Goal: Task Accomplishment & Management: Manage account settings

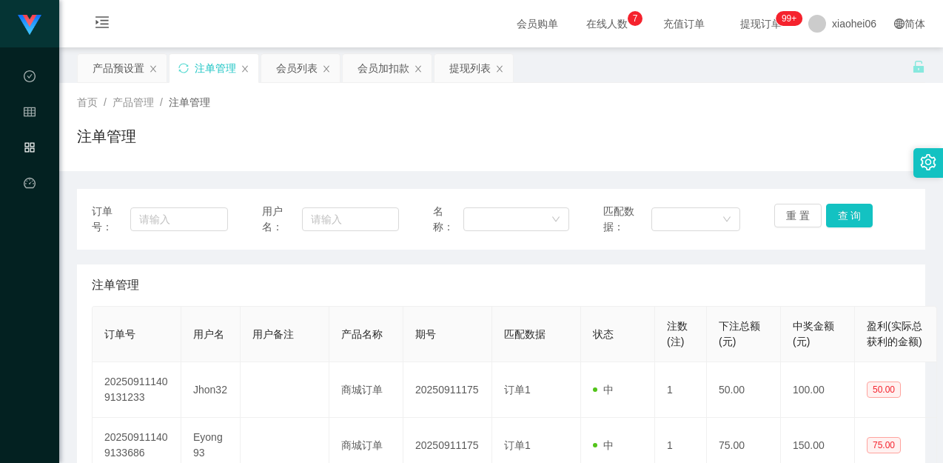
drag, startPoint x: 315, startPoint y: 138, endPoint x: 304, endPoint y: 132, distance: 12.6
click at [314, 138] on div "注单管理" at bounding box center [501, 142] width 848 height 34
click at [121, 60] on div "产品预设置" at bounding box center [119, 68] width 52 height 28
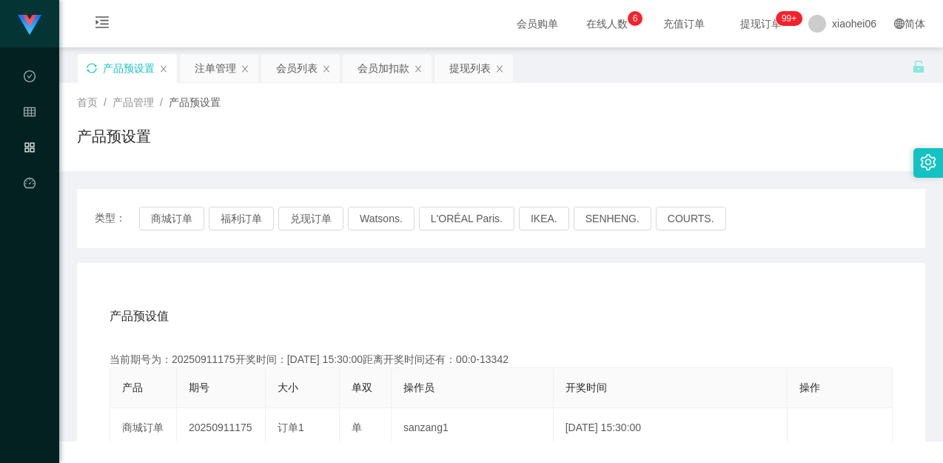
click at [90, 69] on icon "图标: sync" at bounding box center [92, 68] width 10 height 10
click at [474, 149] on div "产品预设置" at bounding box center [501, 142] width 848 height 34
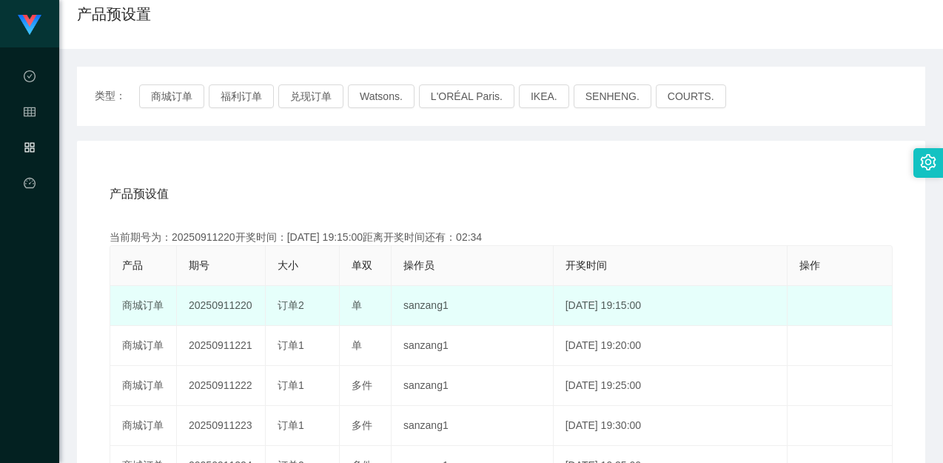
scroll to position [148, 0]
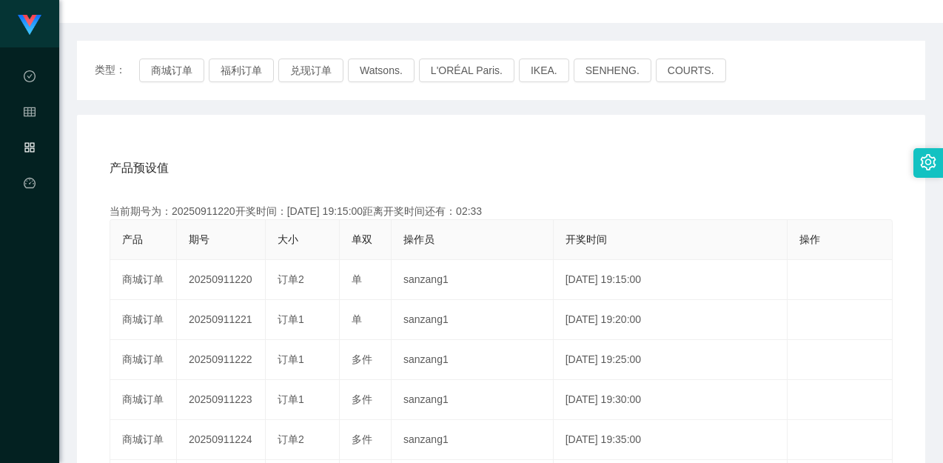
click at [342, 194] on div "产品预设值 添加期号 当前期号为：20250911220开奖时间：[DATE] 19:15:00距离开奖时间还有：02:33 产品 期号 大小 单双 操作员 …" at bounding box center [501, 427] width 813 height 560
click at [218, 212] on div "当前期号为：20250911220开奖时间：[DATE] 19:15:00距离开奖时间还有：02:32" at bounding box center [501, 212] width 783 height 16
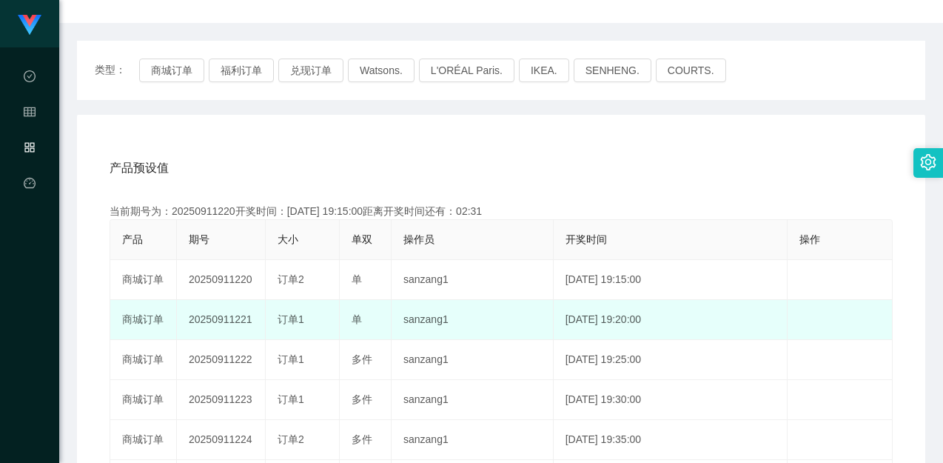
click at [225, 315] on td "20250911221" at bounding box center [221, 320] width 89 height 40
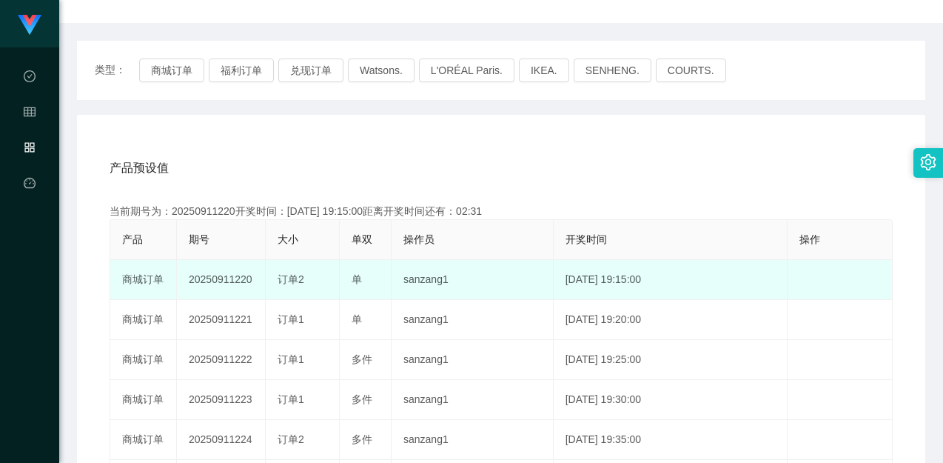
copy td "20250911221"
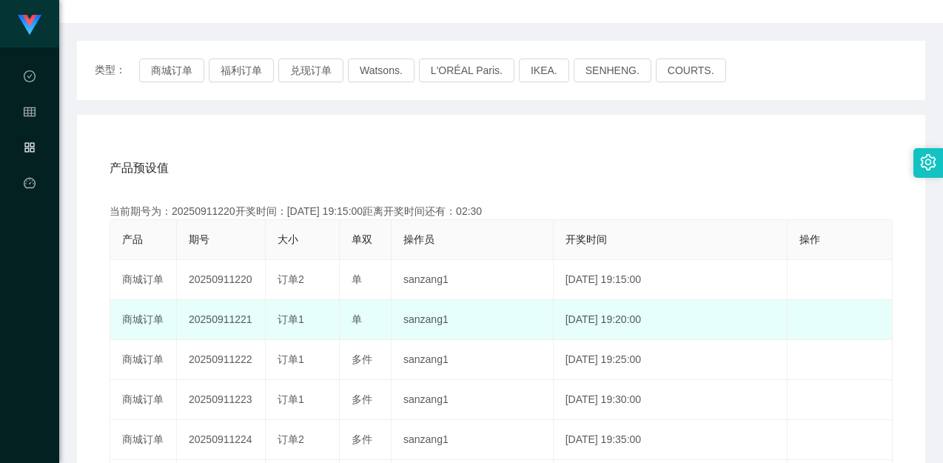
click at [230, 308] on td "20250911221" at bounding box center [221, 320] width 89 height 40
click at [249, 320] on td "20250911221" at bounding box center [221, 320] width 89 height 40
drag, startPoint x: 233, startPoint y: 319, endPoint x: 253, endPoint y: 318, distance: 20.0
click at [253, 318] on td "20250911221" at bounding box center [221, 320] width 89 height 40
copy td "221"
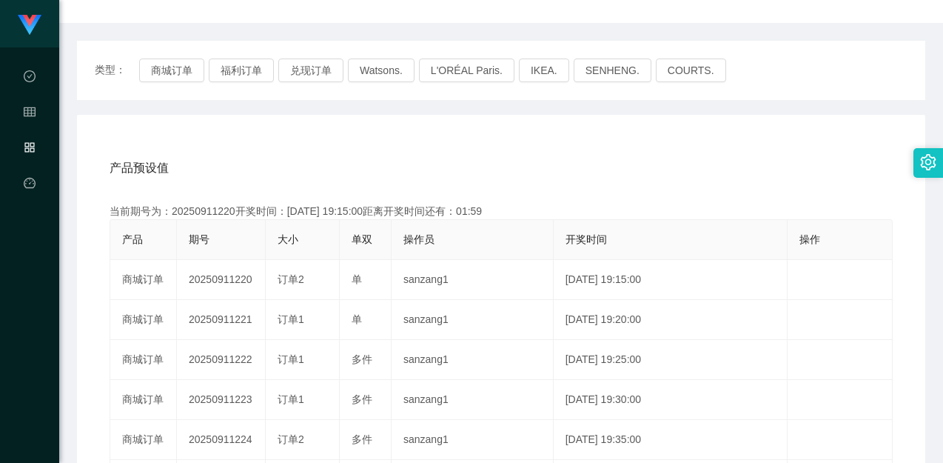
click at [527, 155] on div "产品预设值 添加期号" at bounding box center [501, 167] width 783 height 41
click at [486, 152] on div "产品预设值 添加期号" at bounding box center [501, 167] width 783 height 41
click at [486, 167] on div "产品预设值 添加期号" at bounding box center [501, 167] width 783 height 41
click at [212, 144] on div "产品预设值 添加期号 当前期号为：20250911220开奖时间：[DATE] 19:15:00距离开奖时间还有：00:49 产品 期号 大小 单双 操作员 …" at bounding box center [501, 420] width 848 height 610
click at [254, 141] on div "产品预设值 添加期号 当前期号为：20250911220开奖时间：[DATE] 19:15:00距离开奖时间还有：00:48 产品 期号 大小 单双 操作员 …" at bounding box center [501, 420] width 848 height 610
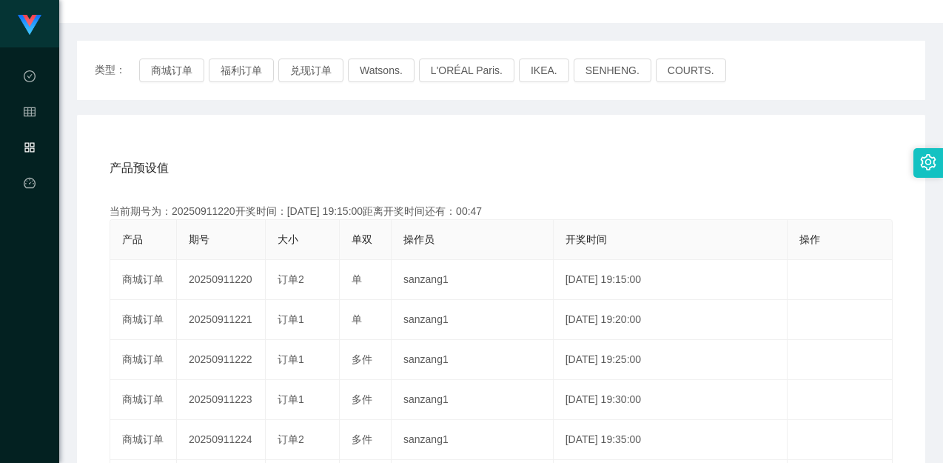
click at [253, 135] on div "产品预设值 添加期号 当前期号为：20250911220开奖时间：[DATE] 19:15:00距离开奖时间还有：00:47 产品 期号 大小 单双 操作员 …" at bounding box center [501, 420] width 848 height 610
click at [346, 118] on div "产品预设值 添加期号 当前期号为：20250911220开奖时间：[DATE] 19:15:00距离开奖时间还有：00:45 产品 期号 大小 单双 操作员 …" at bounding box center [501, 420] width 848 height 610
click at [368, 118] on div "产品预设值 添加期号 当前期号为：20250911220开奖时间：[DATE] 19:15:00距离开奖时间还有：00:45 产品 期号 大小 单双 操作员 …" at bounding box center [501, 420] width 848 height 610
click at [615, 160] on div "产品预设值 添加期号" at bounding box center [501, 167] width 783 height 41
click at [630, 148] on div "产品预设值 添加期号" at bounding box center [501, 167] width 783 height 41
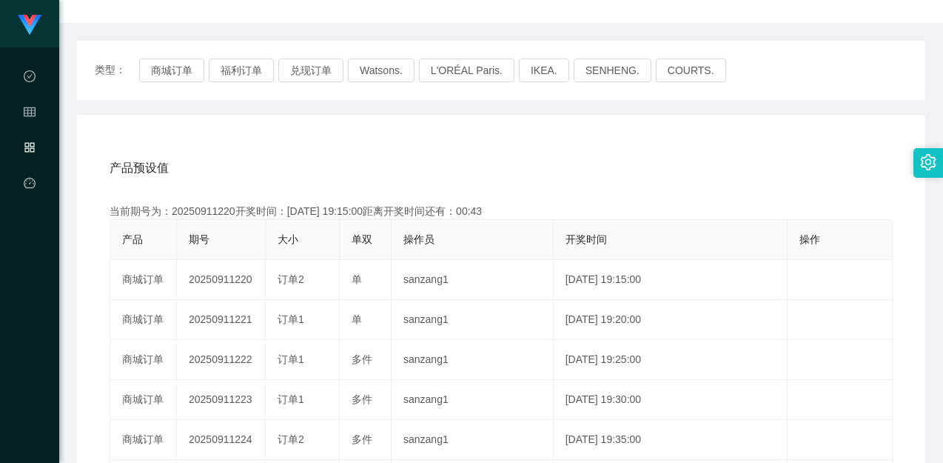
click at [630, 148] on div "产品预设值 添加期号" at bounding box center [501, 167] width 783 height 41
click at [656, 147] on div "产品预设值 添加期号" at bounding box center [501, 167] width 783 height 41
click at [583, 121] on div "产品预设值 添加期号 当前期号为：20250911220开奖时间：[DATE] 19:15:00距离开奖时间还有：00:0-20 产品 期号 大小 单双 操作…" at bounding box center [501, 420] width 848 height 610
click at [192, 76] on button "商城订单" at bounding box center [171, 70] width 65 height 24
drag, startPoint x: 478, startPoint y: 158, endPoint x: 870, endPoint y: 179, distance: 392.1
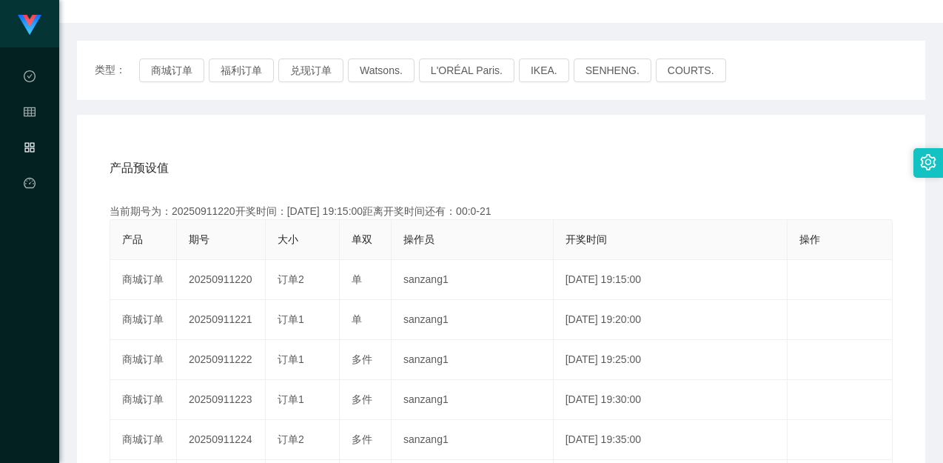
click at [484, 158] on div "产品预设值 添加期号" at bounding box center [501, 167] width 783 height 41
click at [421, 192] on div "产品预设值 添加期号 当前期号为：20250911221开奖时间：[DATE] 19:20:00距离开奖时间还有：00:30 产品 期号 大小 单双 操作员 …" at bounding box center [501, 427] width 813 height 560
drag, startPoint x: 180, startPoint y: 73, endPoint x: 501, endPoint y: 161, distance: 333.3
click at [181, 73] on button "商城订单" at bounding box center [171, 70] width 65 height 24
click at [540, 171] on div "产品预设值 添加期号" at bounding box center [501, 167] width 783 height 41
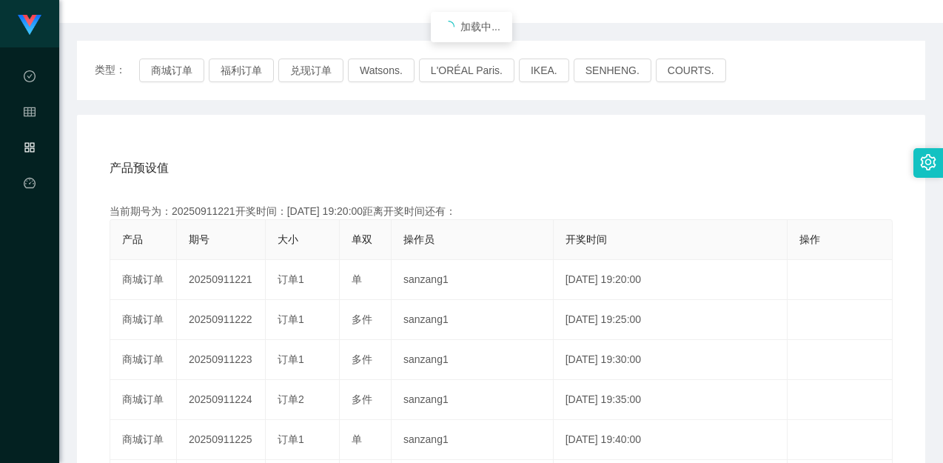
click at [806, 71] on div "类型： 商城订单 福利订单 兑现订单 Watsons. L'ORÉAL Paris. IKEA. [GEOGRAPHIC_DATA]. COURTS." at bounding box center [501, 70] width 813 height 24
drag, startPoint x: 474, startPoint y: 172, endPoint x: 429, endPoint y: 151, distance: 49.3
click at [473, 172] on div "产品预设值 添加期号" at bounding box center [501, 167] width 783 height 41
click at [370, 141] on div "产品预设值 添加期号 当前期号为：20250911221开奖时间：[DATE] 19:20:00距离开奖时间还有：00:0-750 产品 期号 大小 单双 操…" at bounding box center [501, 420] width 848 height 610
click at [232, 73] on button "福利订单" at bounding box center [241, 70] width 65 height 24
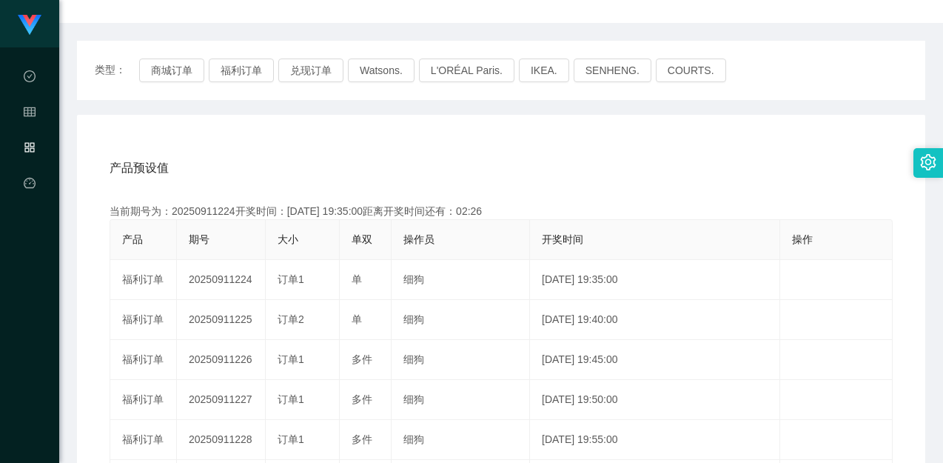
click at [333, 160] on div "产品预设值 添加期号" at bounding box center [501, 167] width 783 height 41
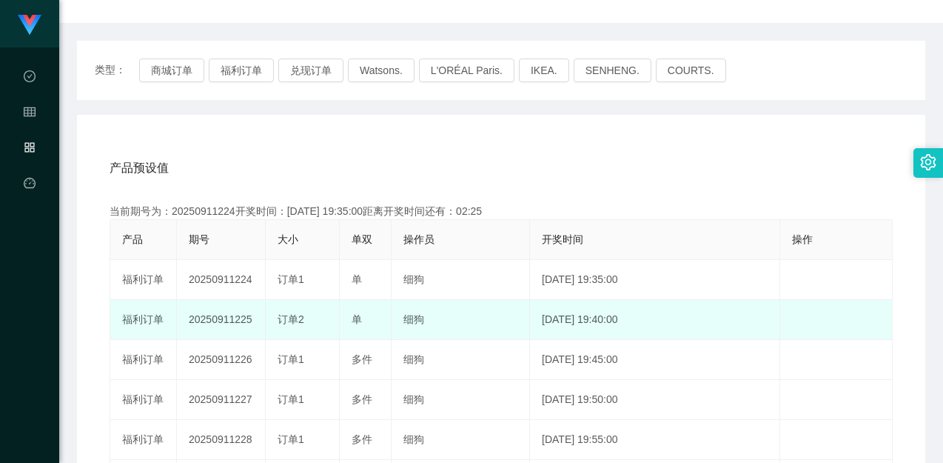
click at [218, 320] on td "20250911225" at bounding box center [221, 320] width 89 height 40
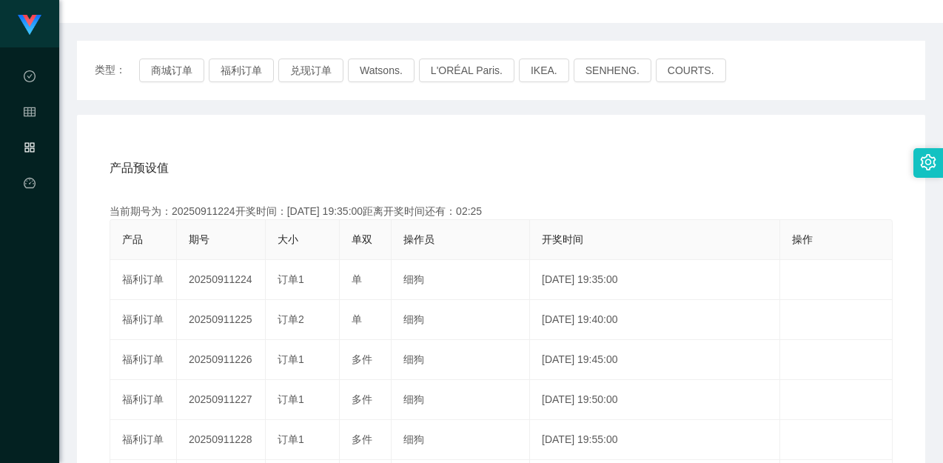
copy td "20250911225"
drag, startPoint x: 637, startPoint y: 163, endPoint x: 776, endPoint y: 47, distance: 181.9
click at [637, 163] on div "产品预设值 添加期号" at bounding box center [501, 167] width 783 height 41
drag, startPoint x: 659, startPoint y: 190, endPoint x: 796, endPoint y: 10, distance: 226.6
click at [659, 189] on div "产品预设值 添加期号 当前期号为：20250911224开奖时间：[DATE] 19:35:00距离开奖时间还有：00:0-12 产品 期号 大小 单双 操作…" at bounding box center [501, 427] width 813 height 560
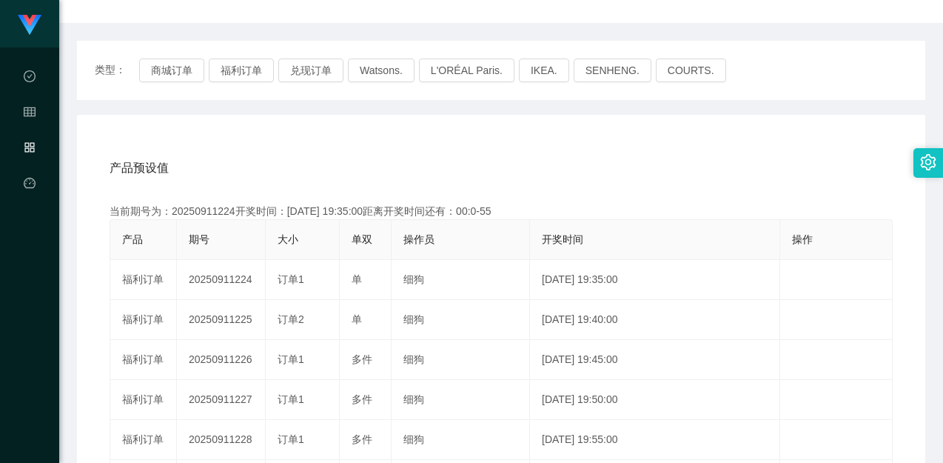
scroll to position [0, 0]
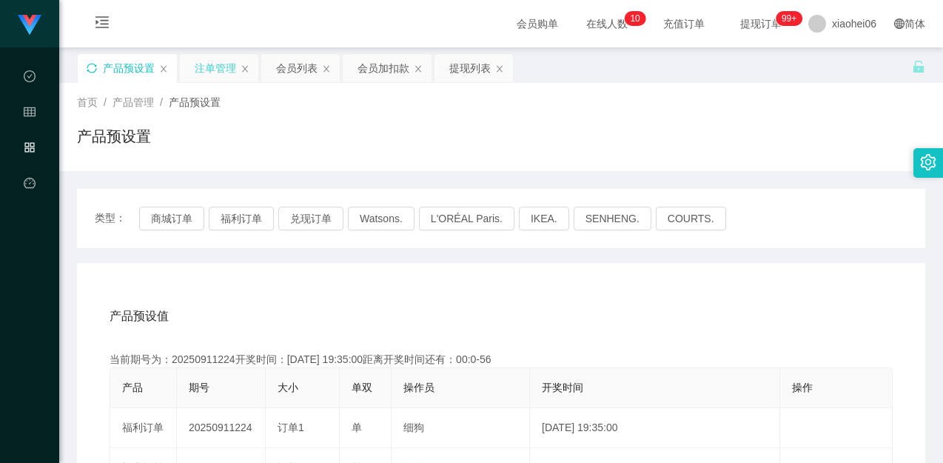
click at [220, 64] on div "注单管理" at bounding box center [215, 68] width 41 height 28
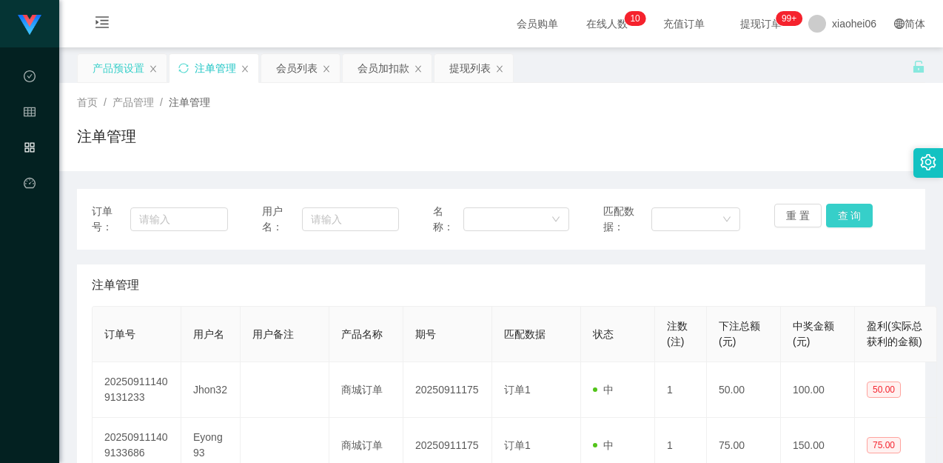
click at [838, 215] on button "查 询" at bounding box center [849, 216] width 47 height 24
click at [813, 160] on div "首页 / 产品管理 / 注单管理 / 注单管理" at bounding box center [501, 127] width 884 height 88
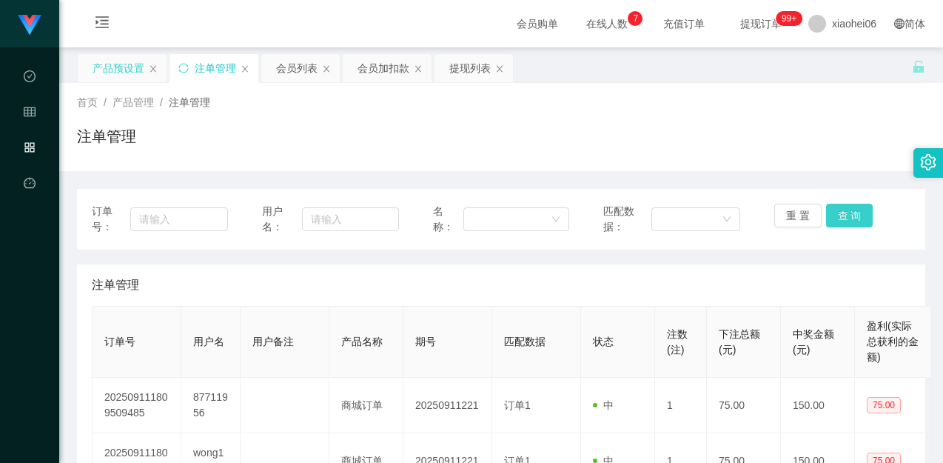
drag, startPoint x: 833, startPoint y: 213, endPoint x: 838, endPoint y: 181, distance: 32.2
click at [833, 213] on button "查 询" at bounding box center [849, 216] width 47 height 24
click at [834, 155] on div "注单管理" at bounding box center [501, 142] width 848 height 34
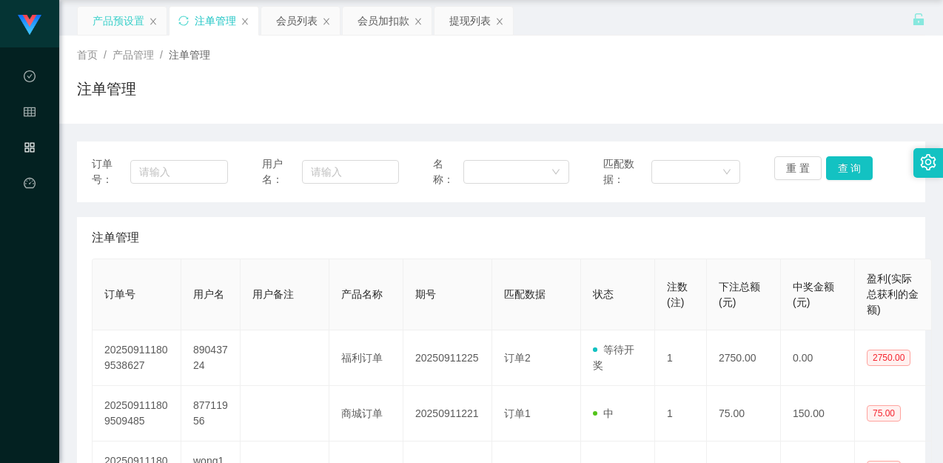
scroll to position [74, 0]
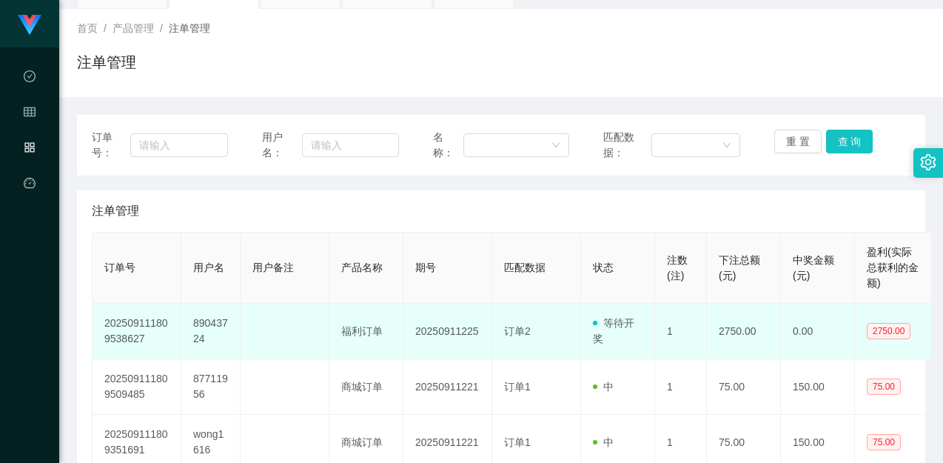
click at [294, 315] on td at bounding box center [285, 331] width 89 height 56
click at [204, 317] on td "89043724" at bounding box center [210, 331] width 59 height 56
drag, startPoint x: 204, startPoint y: 317, endPoint x: 241, endPoint y: 307, distance: 38.2
click at [204, 317] on td "89043724" at bounding box center [210, 331] width 59 height 56
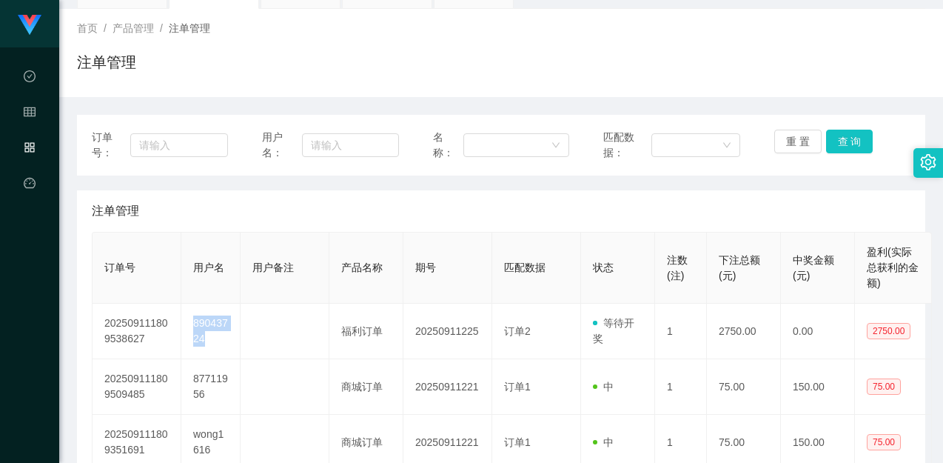
copy td "89043724"
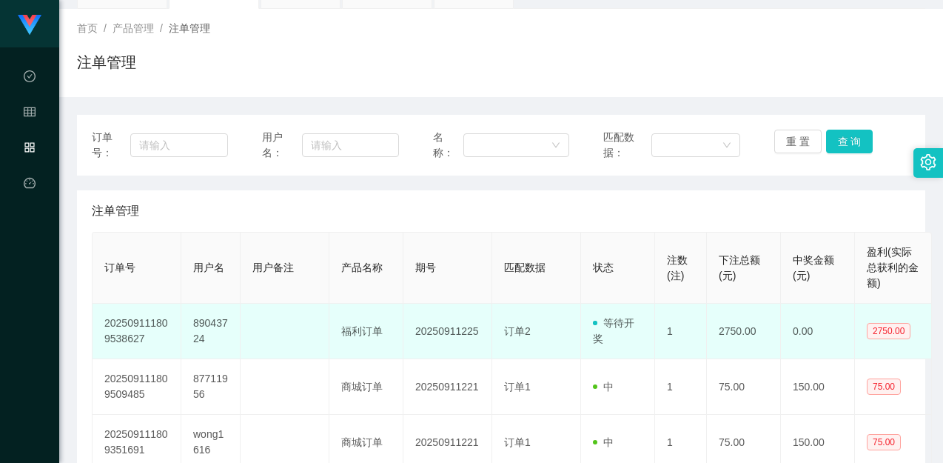
click at [385, 336] on td "福利订单" at bounding box center [366, 331] width 74 height 56
click at [451, 334] on td "20250911225" at bounding box center [447, 331] width 89 height 56
drag, startPoint x: 451, startPoint y: 333, endPoint x: 594, endPoint y: 326, distance: 143.0
click at [452, 333] on td "20250911225" at bounding box center [447, 331] width 89 height 56
copy td "20250911225"
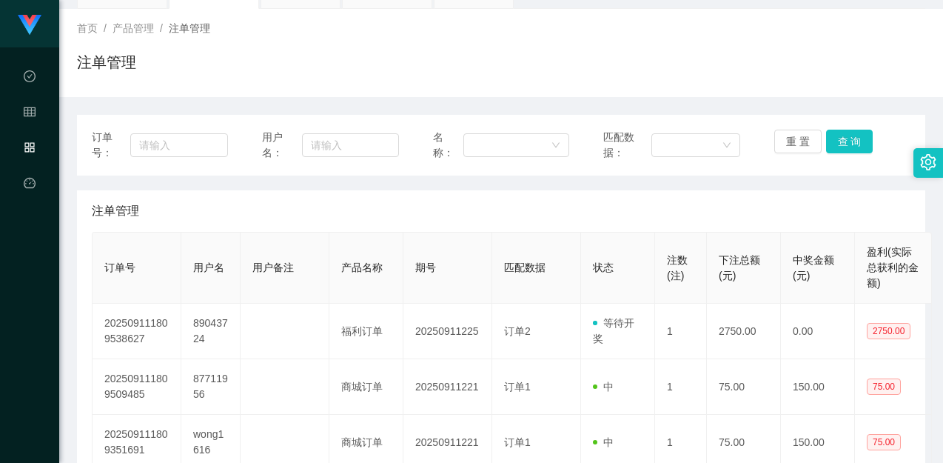
click at [677, 196] on div "注单管理" at bounding box center [501, 210] width 819 height 41
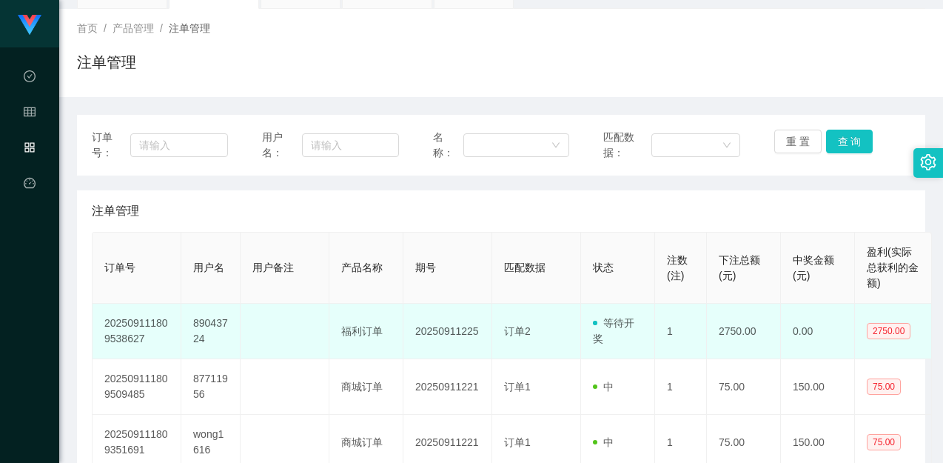
click at [198, 327] on td "89043724" at bounding box center [210, 331] width 59 height 56
drag, startPoint x: 198, startPoint y: 327, endPoint x: 278, endPoint y: 325, distance: 80.7
click at [198, 327] on td "89043724" at bounding box center [210, 331] width 59 height 56
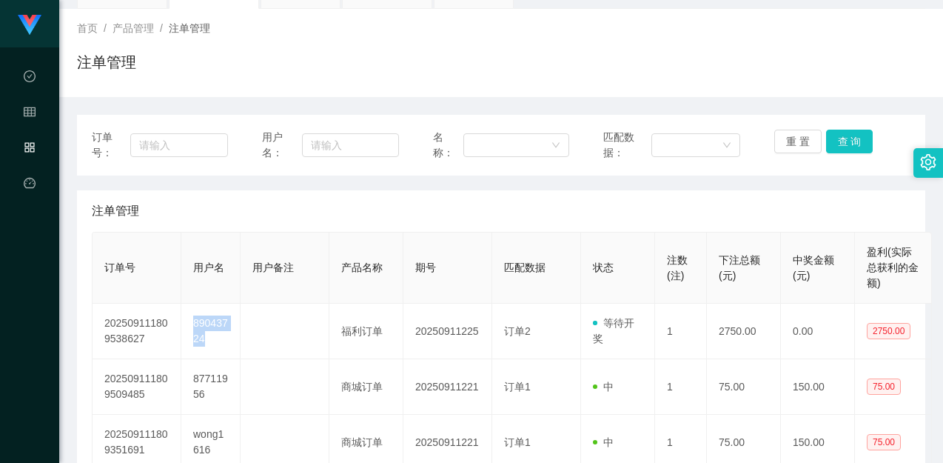
copy td "89043724"
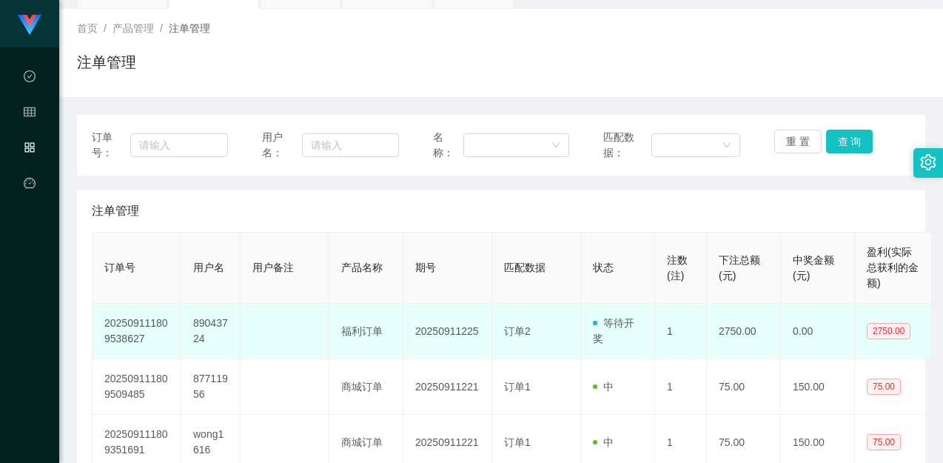
drag, startPoint x: 378, startPoint y: 335, endPoint x: 451, endPoint y: 329, distance: 72.8
click at [378, 335] on td "福利订单" at bounding box center [366, 331] width 74 height 56
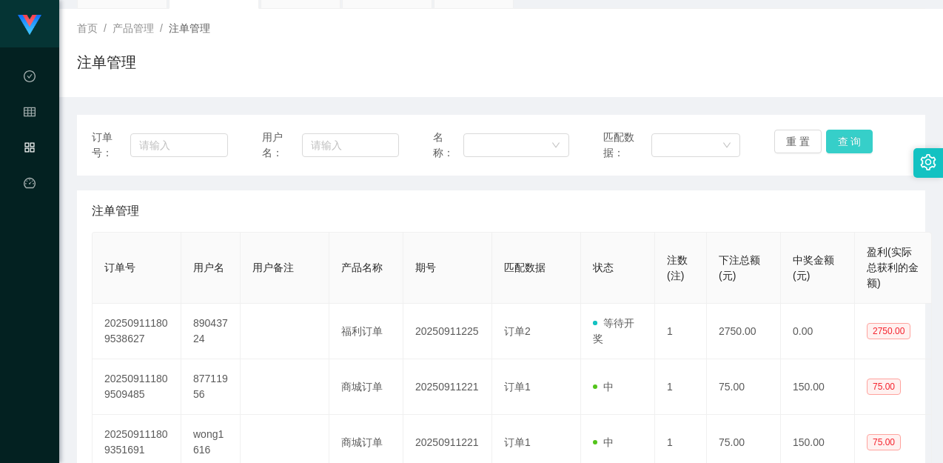
click at [834, 139] on button "查 询" at bounding box center [849, 142] width 47 height 24
click at [743, 195] on div "注单管理" at bounding box center [501, 210] width 819 height 41
click at [761, 71] on div "注单管理" at bounding box center [501, 68] width 848 height 34
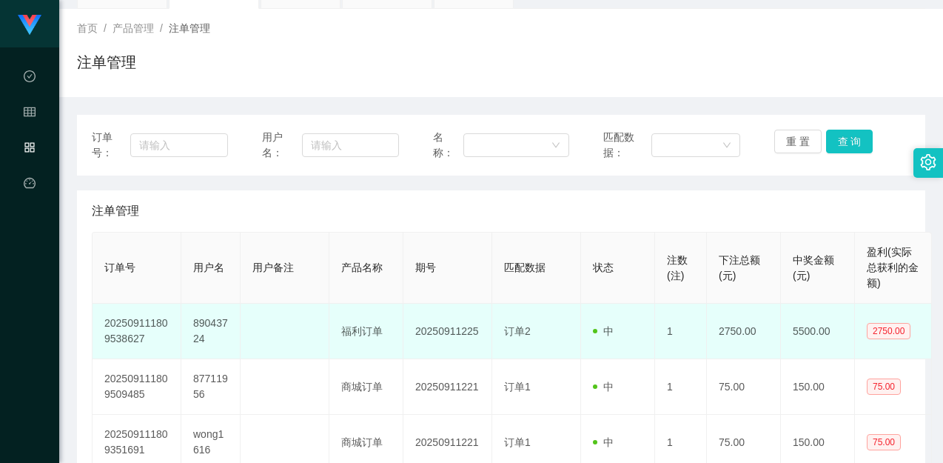
click at [197, 320] on td "89043724" at bounding box center [210, 331] width 59 height 56
click at [198, 320] on td "89043724" at bounding box center [210, 331] width 59 height 56
copy td "89043724"
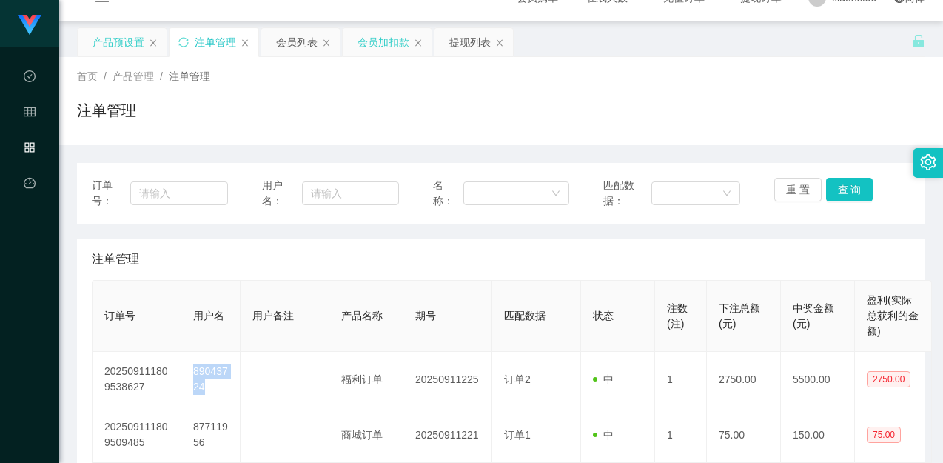
scroll to position [0, 0]
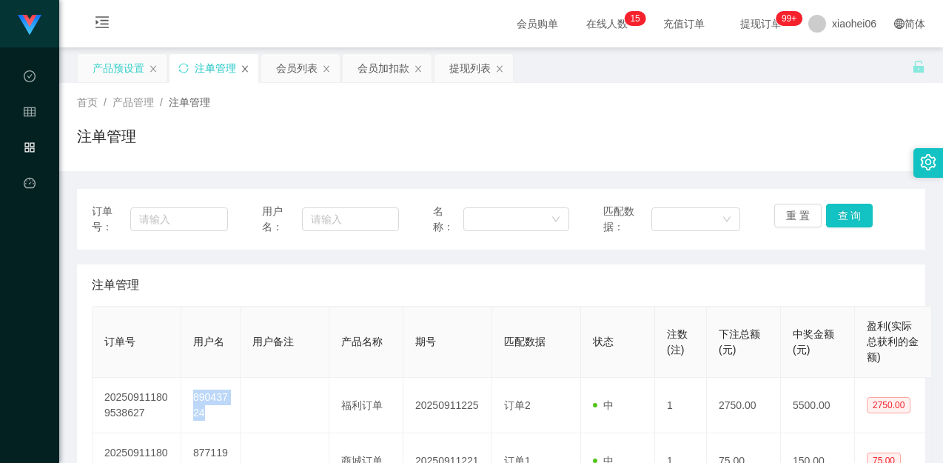
click at [244, 66] on icon "图标: close" at bounding box center [245, 68] width 9 height 9
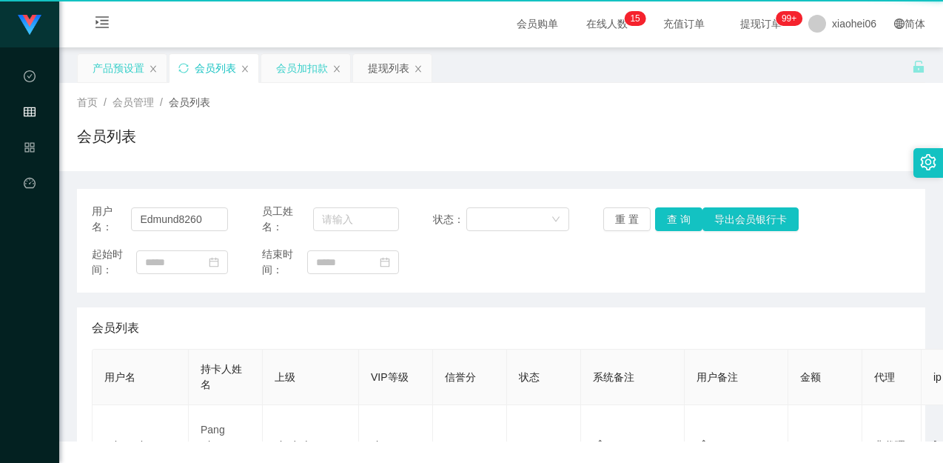
click at [296, 66] on div "会员加扣款" at bounding box center [302, 68] width 52 height 28
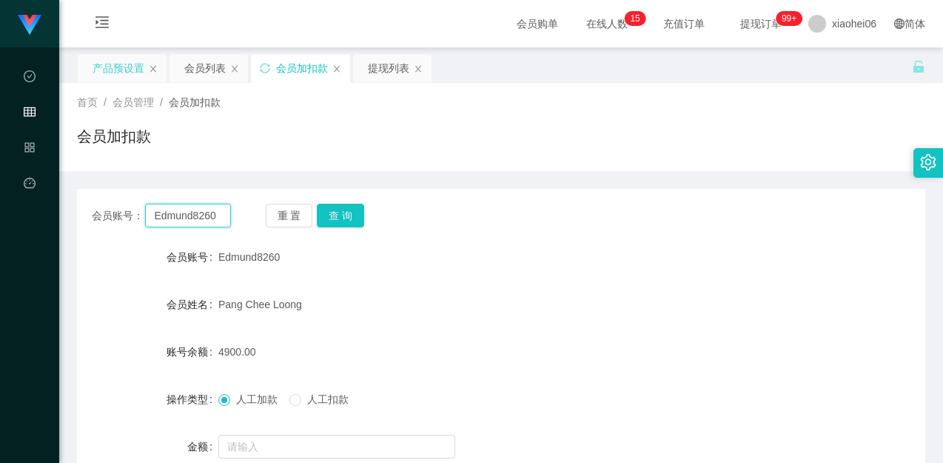
click at [209, 216] on input "Edmund8260" at bounding box center [187, 216] width 85 height 24
paste input "89043724"
type input "89043724"
click at [349, 210] on button "查 询" at bounding box center [340, 216] width 47 height 24
click at [404, 236] on div "会员账号： 89043724 重 置 查 询 会员账号 89043724 会员姓名 [PERSON_NAME] 账号余额 12450.00 操作类型 人工加款…" at bounding box center [501, 365] width 848 height 352
